Goal: Information Seeking & Learning: Learn about a topic

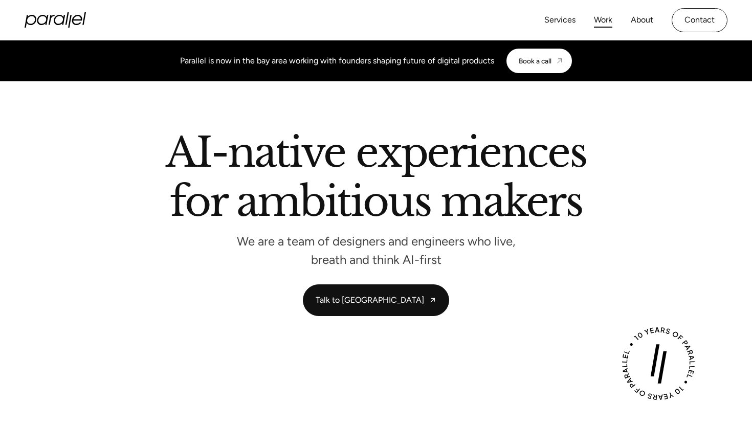
click at [601, 21] on link "Work" at bounding box center [603, 20] width 18 height 15
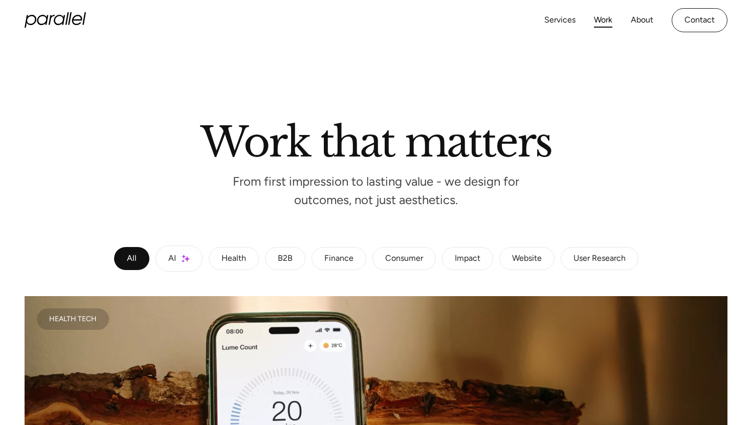
click at [65, 20] on icon "home" at bounding box center [55, 19] width 61 height 15
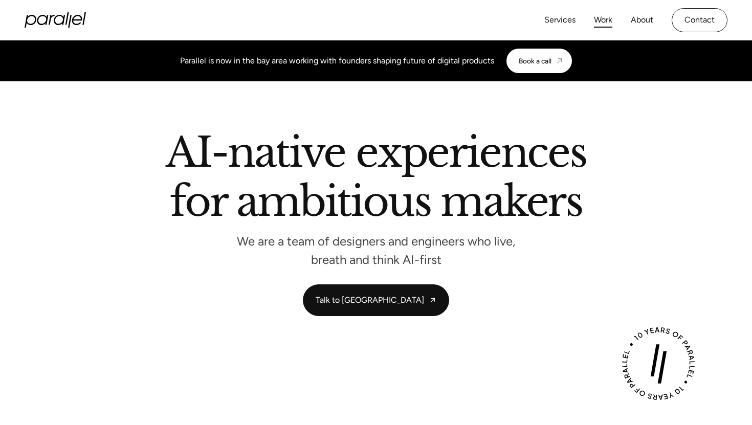
click at [604, 21] on link "Work" at bounding box center [603, 20] width 18 height 15
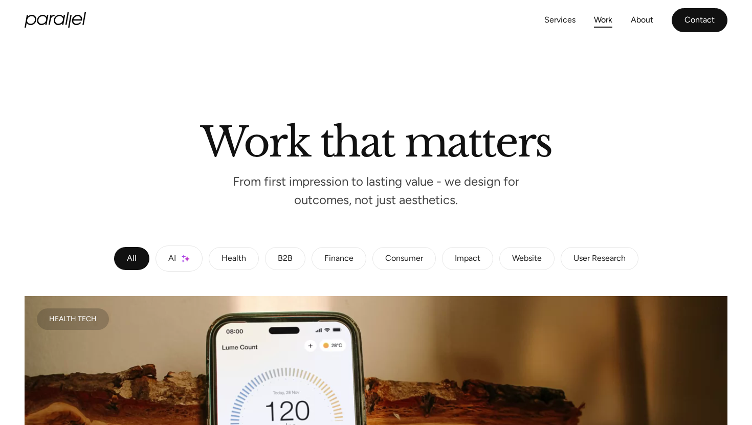
click at [702, 24] on link "Contact" at bounding box center [699, 20] width 56 height 24
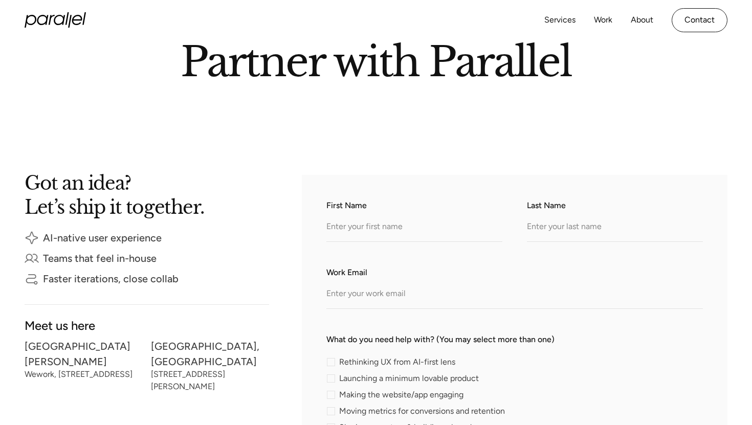
scroll to position [59, 0]
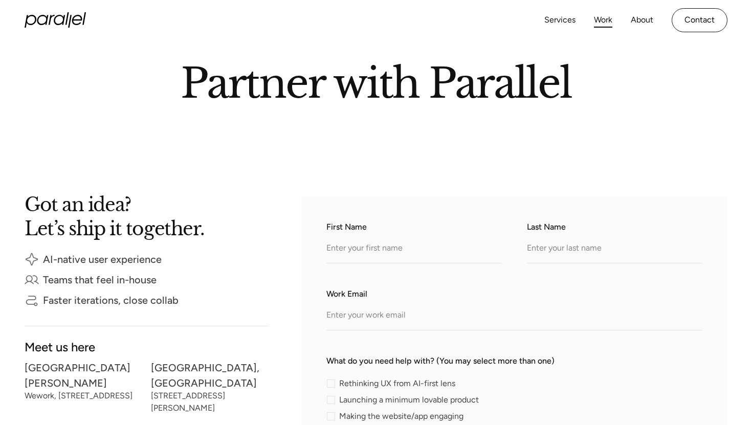
click at [600, 18] on link "Work" at bounding box center [603, 20] width 18 height 15
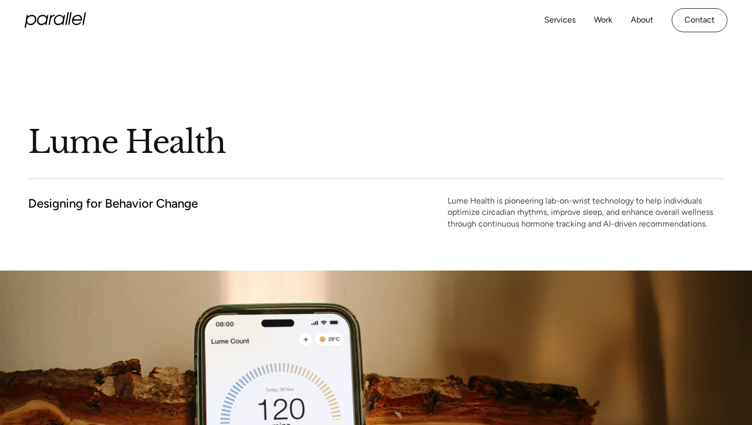
click at [50, 16] on icon "home" at bounding box center [52, 20] width 6 height 10
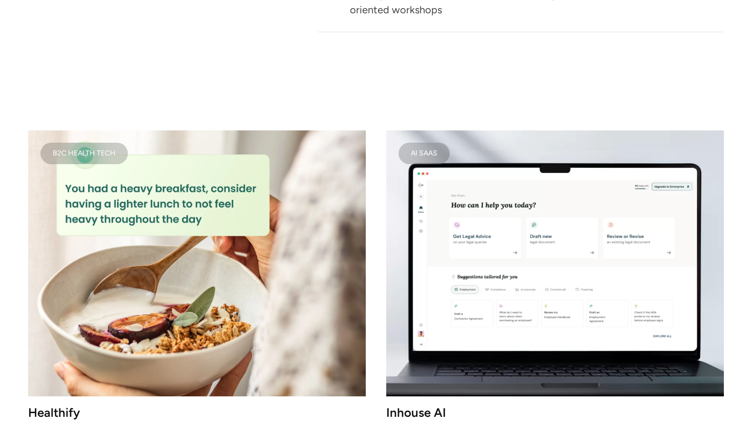
scroll to position [1305, 0]
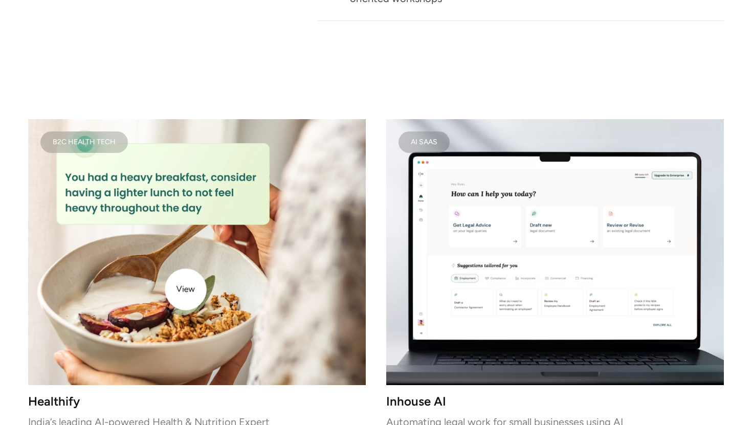
click at [186, 289] on img at bounding box center [196, 252] width 337 height 266
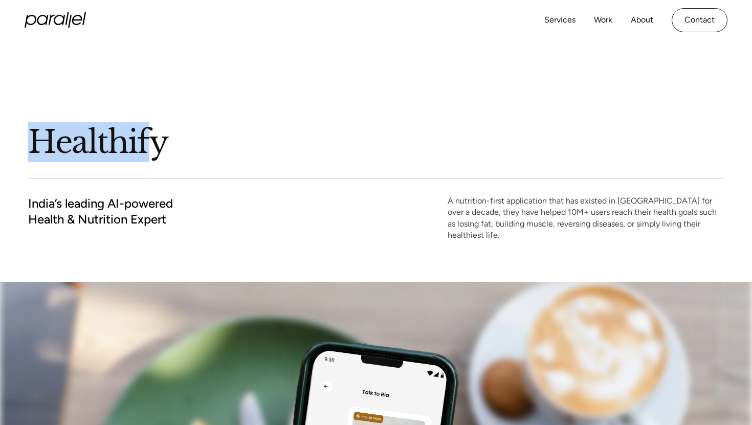
drag, startPoint x: 2, startPoint y: 84, endPoint x: 148, endPoint y: 154, distance: 162.1
click at [148, 154] on div "Healthify India’s leading AI-powered Health & Nutrition Expert A nutrition-firs…" at bounding box center [376, 161] width 752 height 242
click at [234, 60] on div "Healthify India’s leading AI-powered Health & Nutrition Expert A nutrition-firs…" at bounding box center [375, 161] width 695 height 242
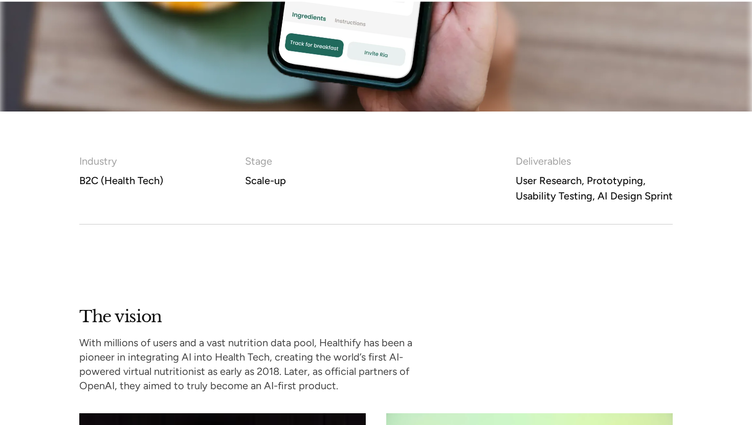
scroll to position [575, 0]
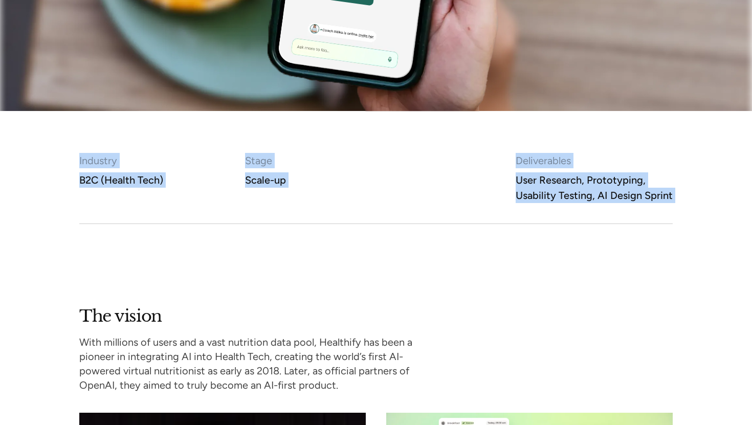
drag, startPoint x: 0, startPoint y: 102, endPoint x: 186, endPoint y: 236, distance: 229.3
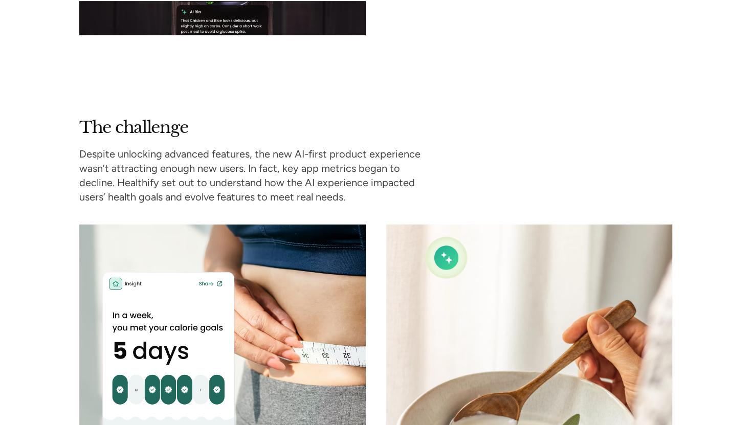
scroll to position [1184, 0]
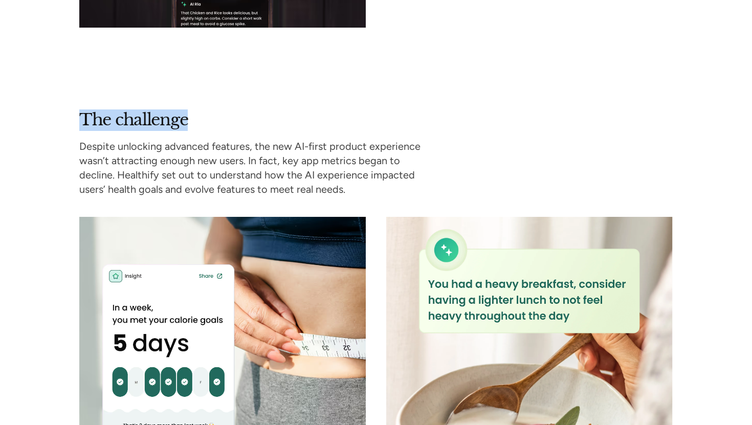
drag, startPoint x: 190, startPoint y: 110, endPoint x: 80, endPoint y: 113, distance: 109.9
click at [80, 113] on div "The challenge Despite unlocking advanced features, the new AI-first product exp…" at bounding box center [255, 152] width 352 height 87
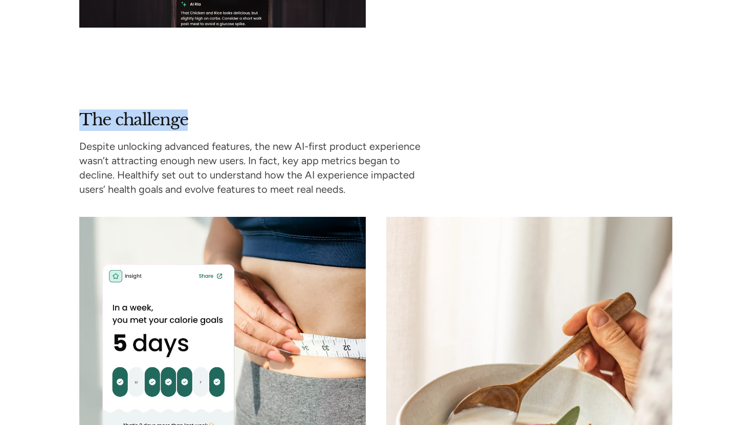
copy h2 "The challenge"
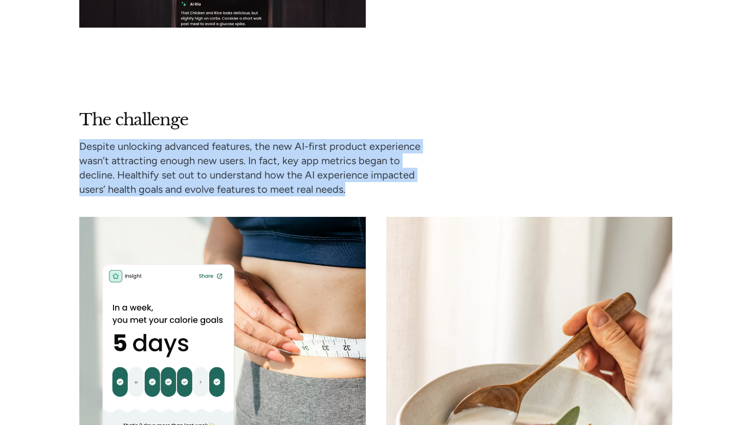
drag, startPoint x: 346, startPoint y: 180, endPoint x: 80, endPoint y: 135, distance: 270.1
click at [80, 139] on p "Despite unlocking advanced features, the new AI-first product experience wasn’t…" at bounding box center [255, 167] width 352 height 57
copy p "Despite unlocking advanced features, the new AI-first product experience wasn’t…"
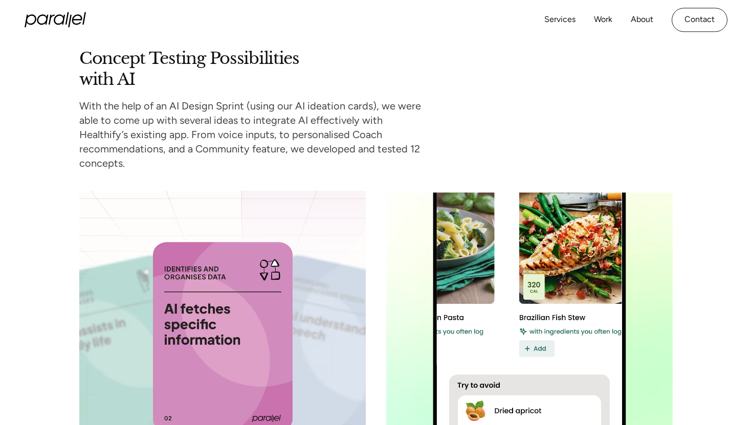
scroll to position [2940, 0]
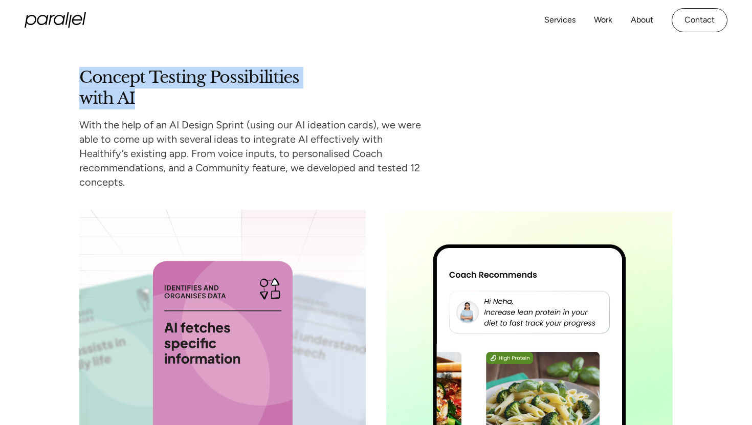
drag, startPoint x: 134, startPoint y: 92, endPoint x: 77, endPoint y: 60, distance: 65.4
click at [77, 67] on div "Concept Testing Possibilities with AI With the help of an AI Design Sprint (usi…" at bounding box center [376, 325] width 752 height 517
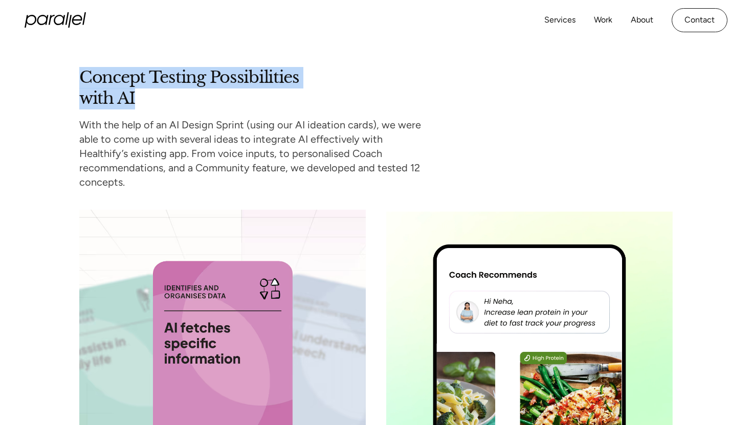
copy h2 "Concept Testing Possibilities with AI"
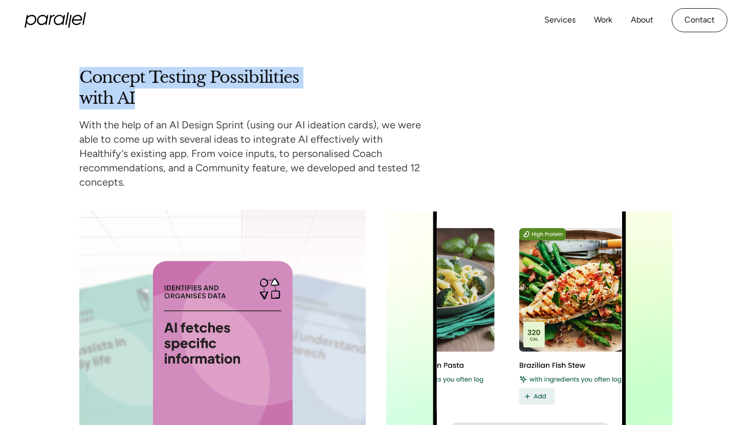
click at [146, 84] on h2 "Concept Testing Possibilities with AI" at bounding box center [214, 88] width 270 height 42
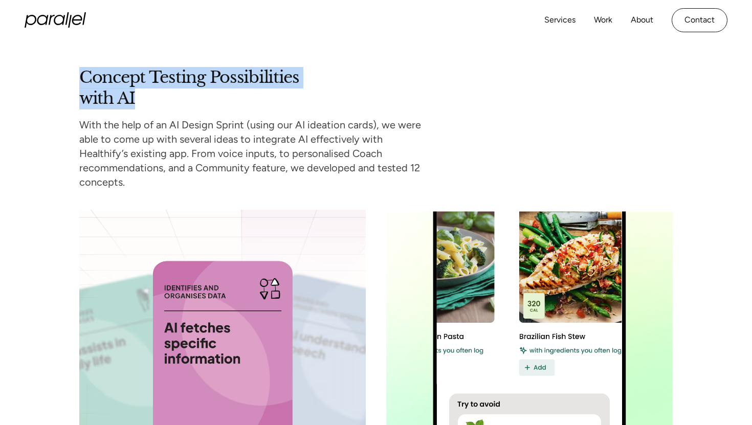
drag, startPoint x: 134, startPoint y: 87, endPoint x: 81, endPoint y: 66, distance: 57.2
click at [81, 67] on h2 "Concept Testing Possibilities with AI" at bounding box center [214, 88] width 270 height 42
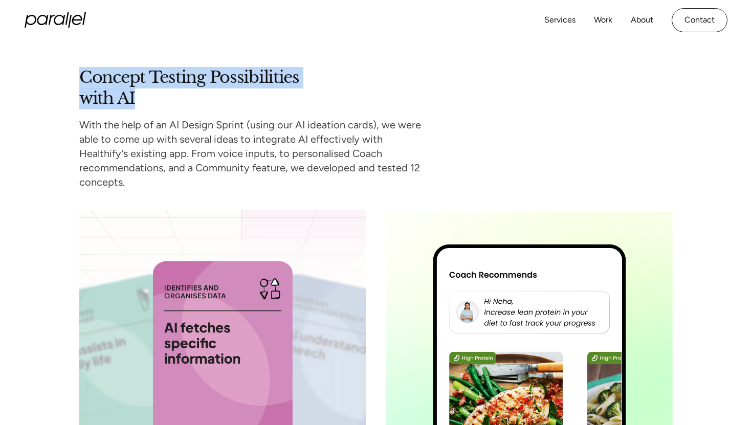
copy h2 "Concept Testing Possibilities with AI"
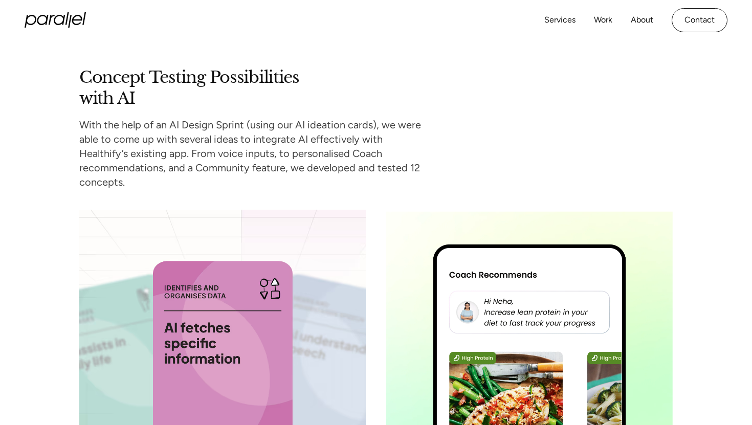
click at [374, 158] on p "With the help of an AI Design Sprint (using our AI ideation cards), we were abl…" at bounding box center [255, 154] width 352 height 72
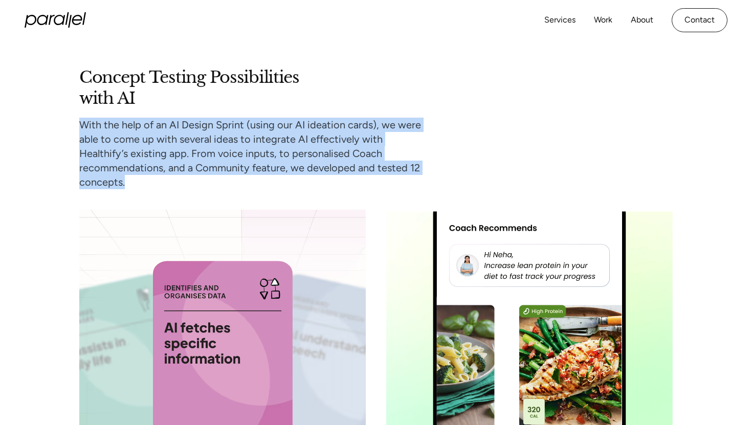
drag, startPoint x: 377, startPoint y: 157, endPoint x: 79, endPoint y: 112, distance: 301.4
click at [79, 118] on p "With the help of an AI Design Sprint (using our AI ideation cards), we were abl…" at bounding box center [255, 154] width 352 height 72
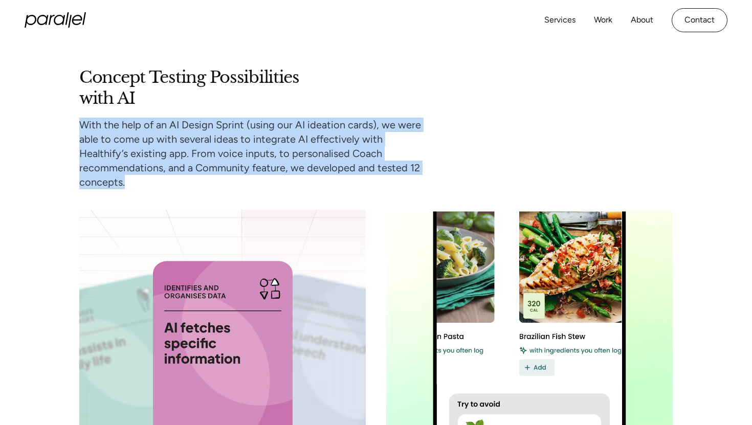
copy p "With the help of an AI Design Sprint (using our AI ideation cards), we were abl…"
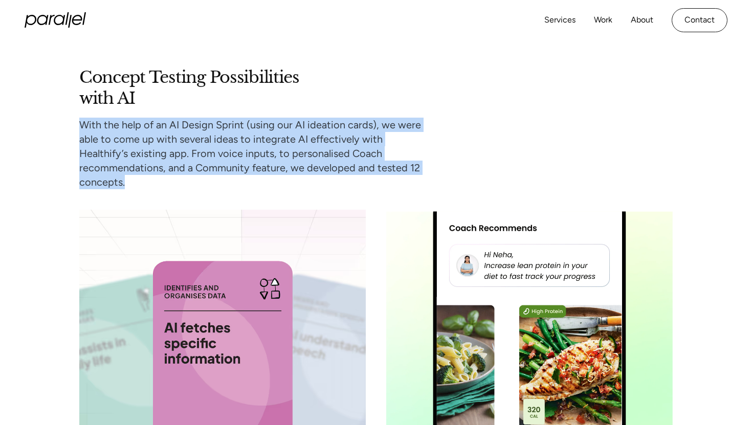
click at [291, 82] on h2 "Concept Testing Possibilities with AI" at bounding box center [214, 88] width 270 height 42
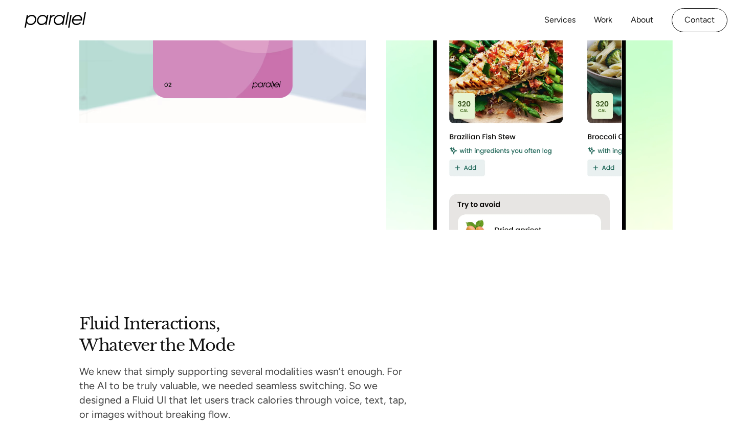
scroll to position [3285, 0]
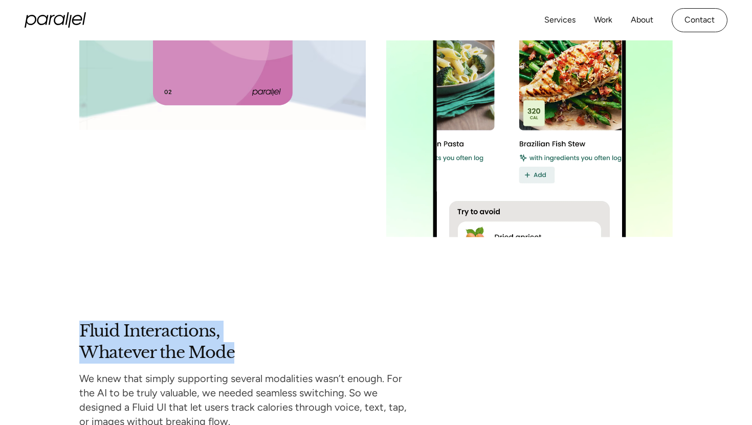
drag, startPoint x: 236, startPoint y: 328, endPoint x: 81, endPoint y: 302, distance: 157.1
click at [81, 321] on h2 "Fluid Interactions, Whatever the Mode" at bounding box center [214, 342] width 270 height 42
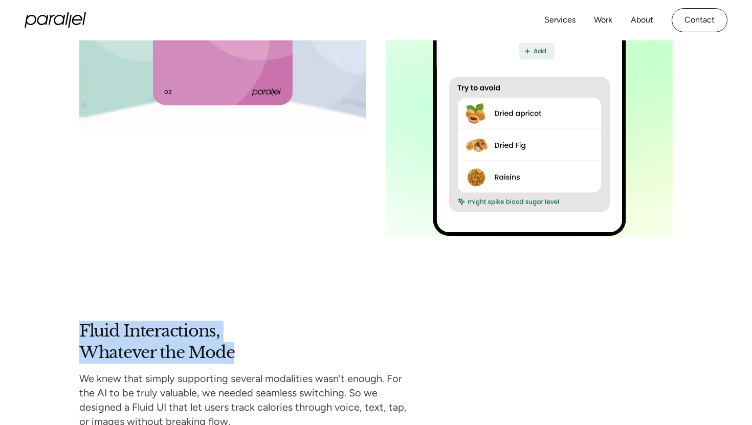
copy h2 "Fluid Interactions, Whatever the Mode"
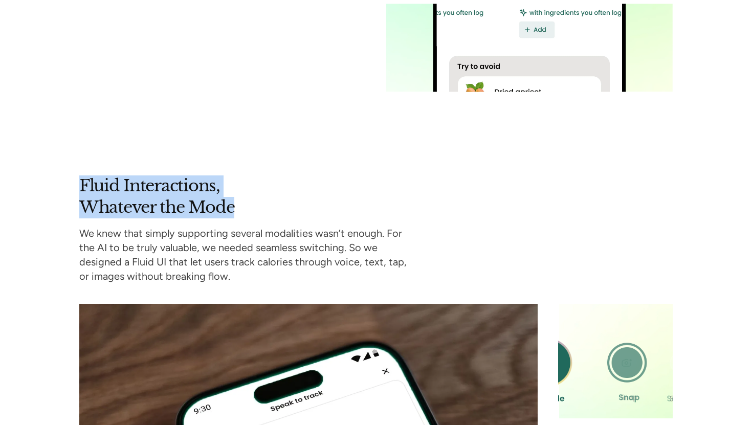
scroll to position [3432, 0]
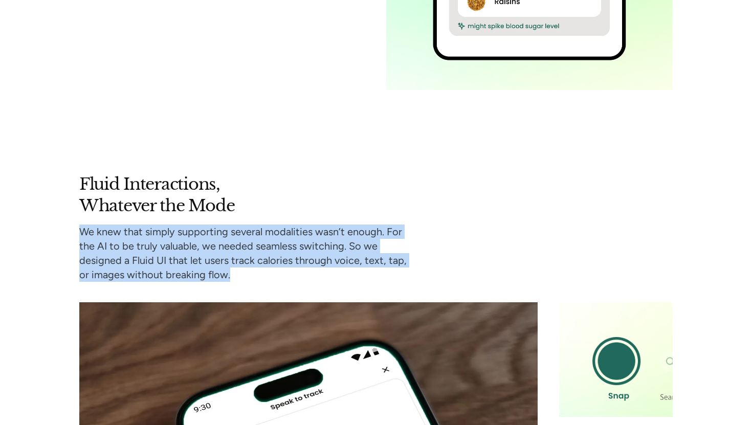
drag, startPoint x: 232, startPoint y: 249, endPoint x: 78, endPoint y: 207, distance: 160.0
copy p "We knew that simply supporting several modalities wasn’t enough. For the AI to …"
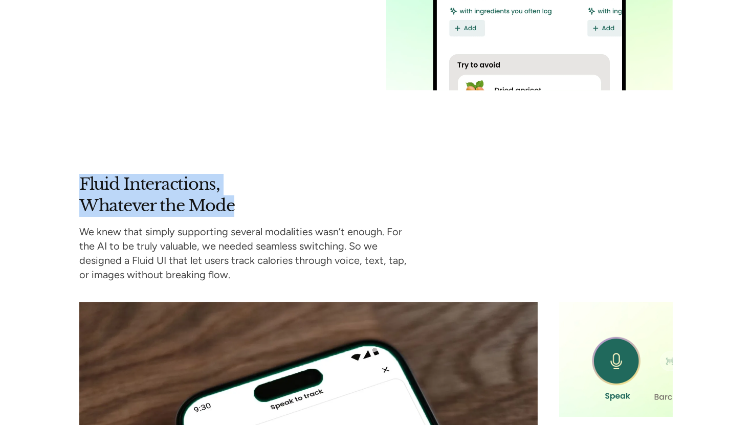
drag, startPoint x: 238, startPoint y: 174, endPoint x: 83, endPoint y: 155, distance: 156.1
click at [83, 174] on h2 "Fluid Interactions, Whatever the Mode" at bounding box center [214, 195] width 270 height 42
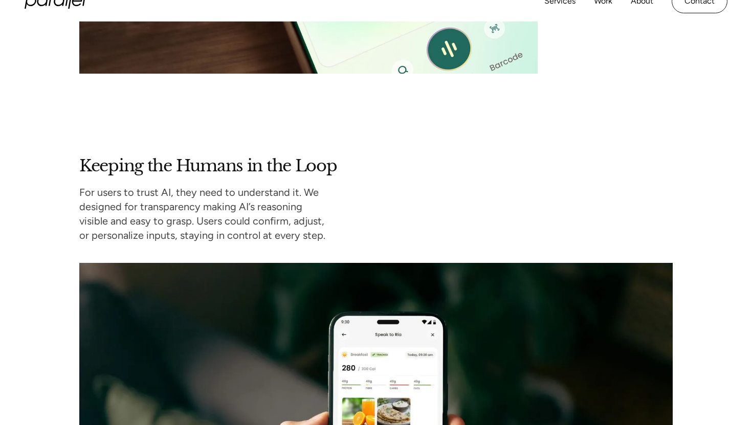
scroll to position [4114, 0]
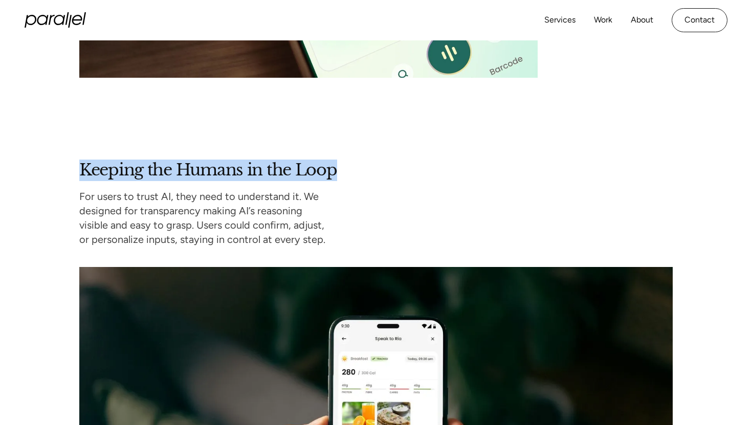
drag, startPoint x: 337, startPoint y: 145, endPoint x: 77, endPoint y: 138, distance: 260.8
click at [77, 160] on div "Keeping the Humans in the Loop For users to trust AI, they need to understand i…" at bounding box center [376, 380] width 752 height 441
copy h2 "Keeping the Humans in the Loop"
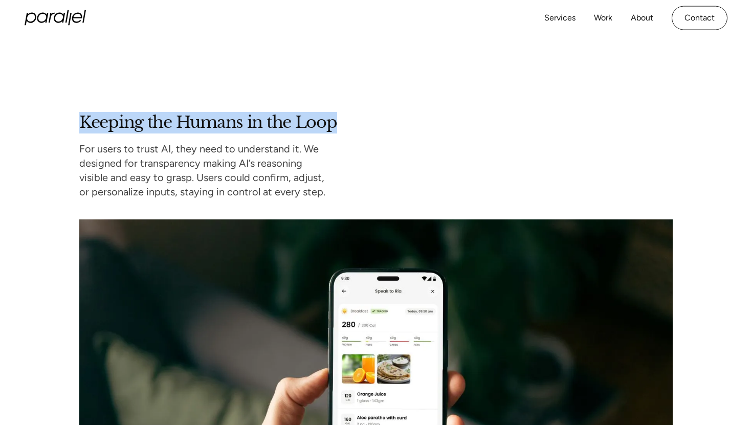
scroll to position [4154, 0]
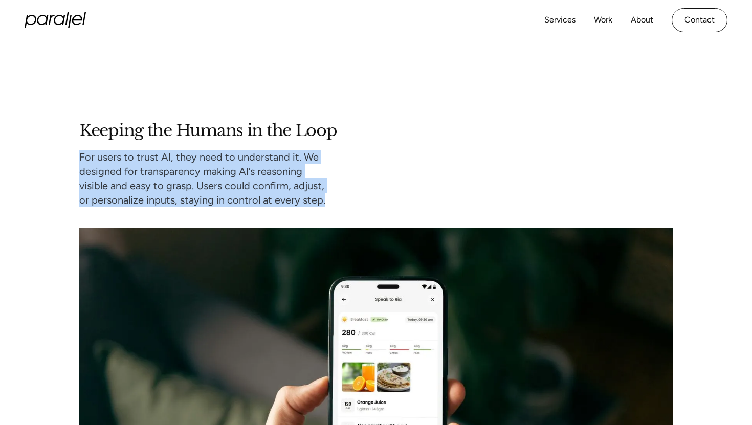
drag, startPoint x: 324, startPoint y: 175, endPoint x: 73, endPoint y: 125, distance: 256.6
click at [73, 125] on div "Keeping the Humans in the Loop For users to trust AI, they need to understand i…" at bounding box center [376, 340] width 752 height 441
copy p "For users to trust AI, they need to understand it. We designed for transparency…"
